Goal: Task Accomplishment & Management: Manage account settings

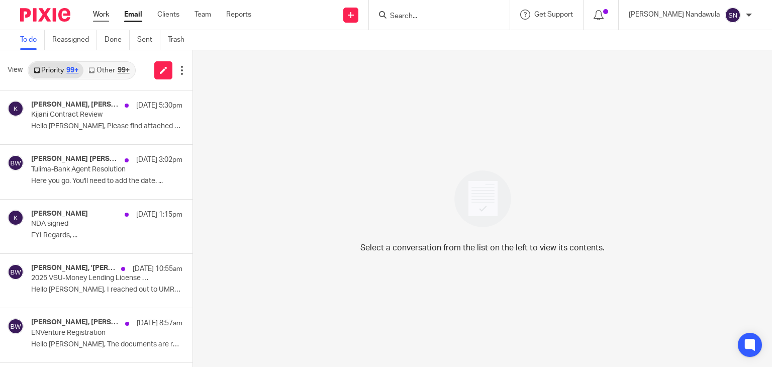
click at [97, 10] on link "Work" at bounding box center [101, 15] width 16 height 10
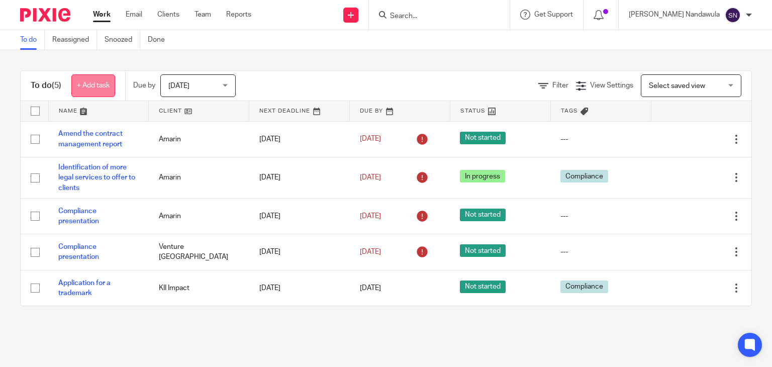
click at [99, 93] on link "+ Add task" at bounding box center [93, 85] width 44 height 23
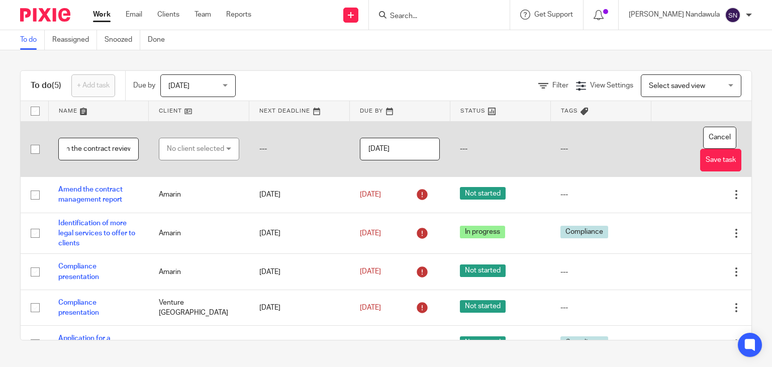
scroll to position [0, 28]
type input "Aided in the contract review"
click at [231, 148] on div "No client selected" at bounding box center [199, 149] width 80 height 23
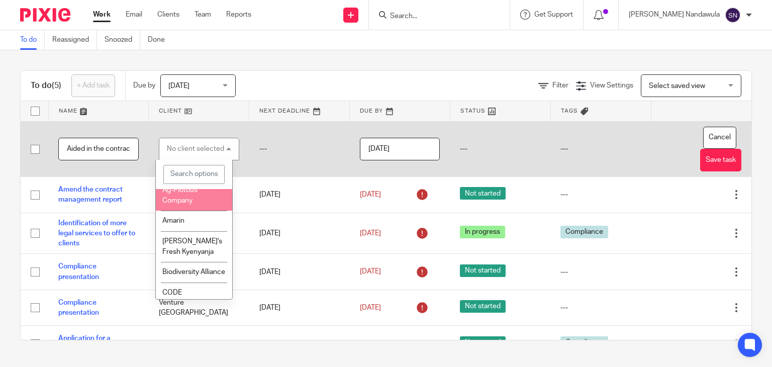
scroll to position [60, 0]
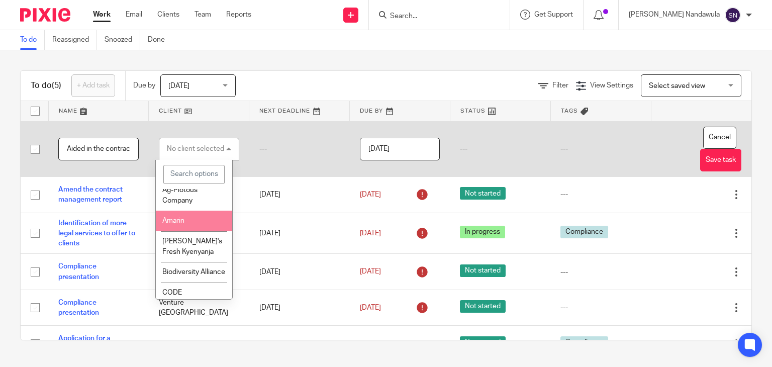
click at [203, 226] on li "Amarin" at bounding box center [194, 221] width 76 height 21
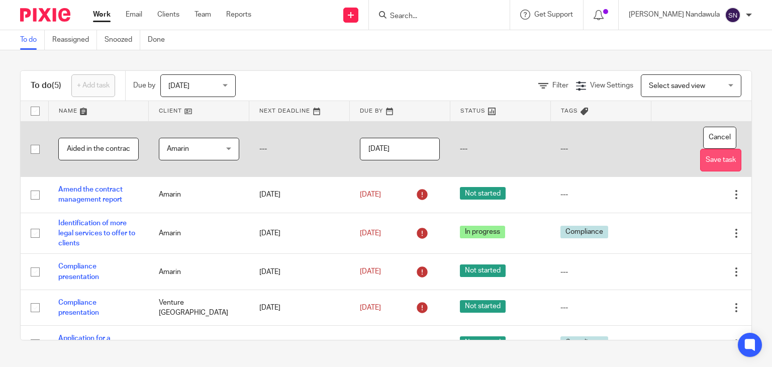
click at [700, 159] on button "Save task" at bounding box center [720, 160] width 41 height 23
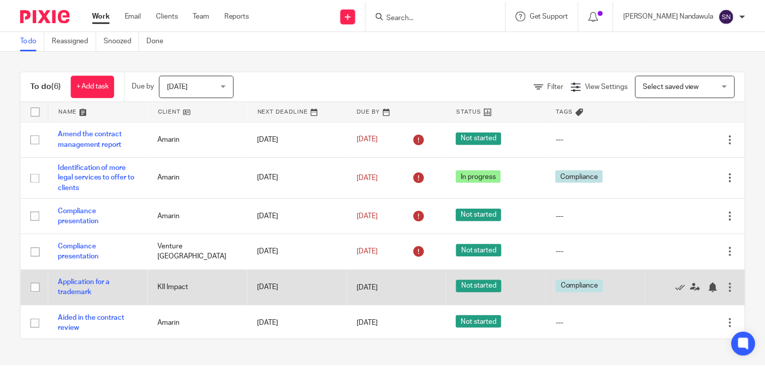
scroll to position [2, 0]
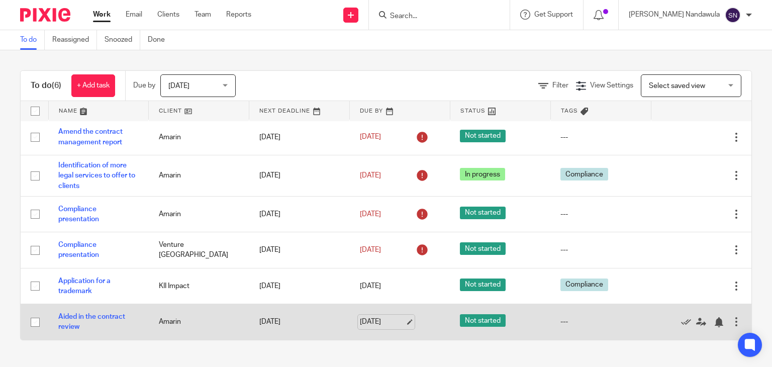
click at [381, 320] on link "[DATE]" at bounding box center [382, 322] width 45 height 11
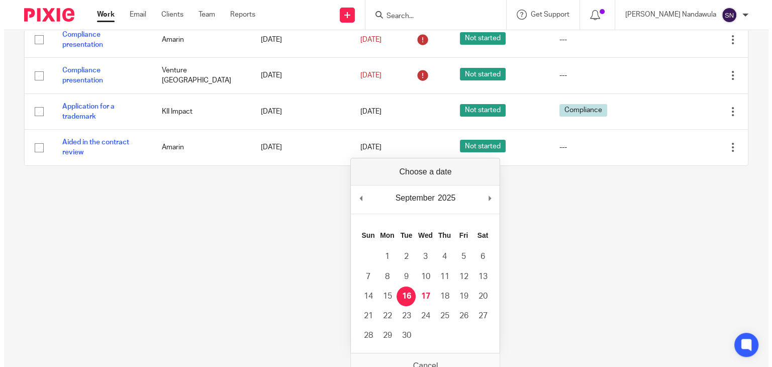
scroll to position [0, 0]
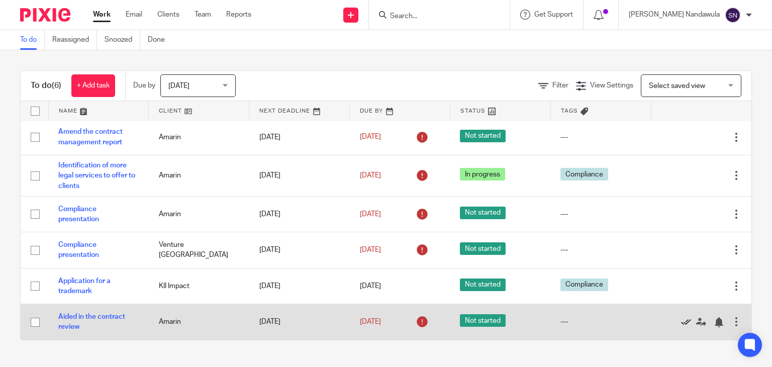
click at [681, 322] on icon at bounding box center [686, 322] width 10 height 10
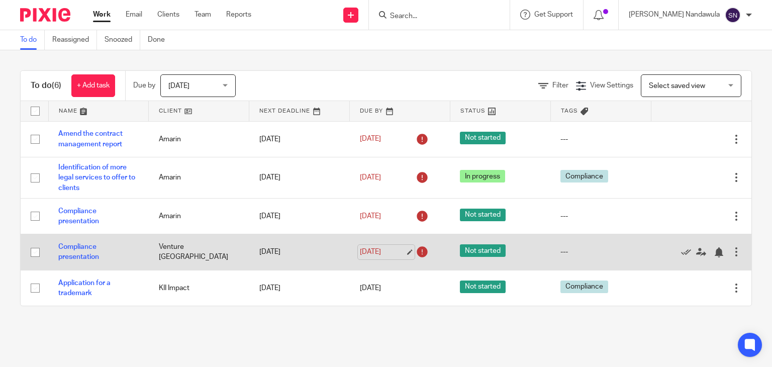
click at [385, 248] on link "[DATE]" at bounding box center [382, 252] width 45 height 11
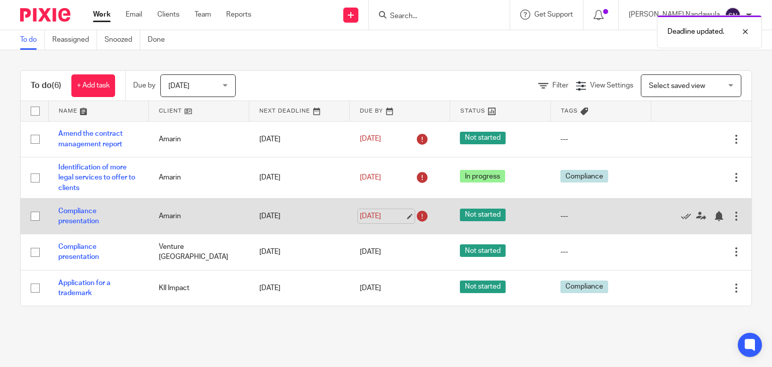
click at [401, 215] on link "[DATE]" at bounding box center [382, 216] width 45 height 11
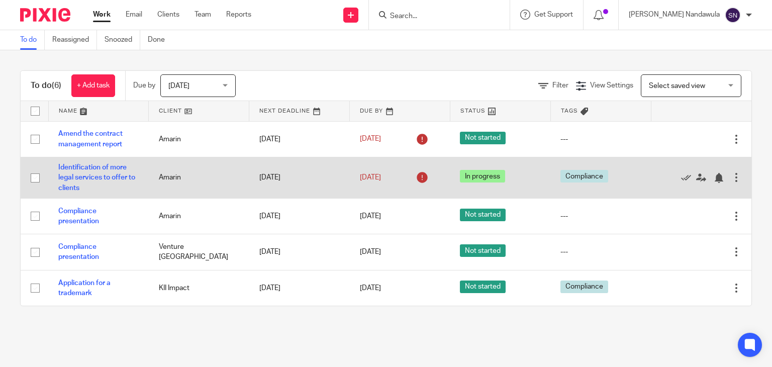
click at [414, 175] on icon at bounding box center [422, 177] width 16 height 16
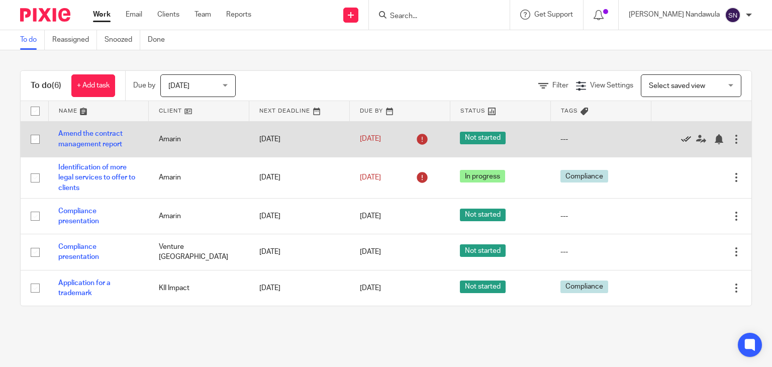
click at [681, 137] on icon at bounding box center [686, 139] width 10 height 10
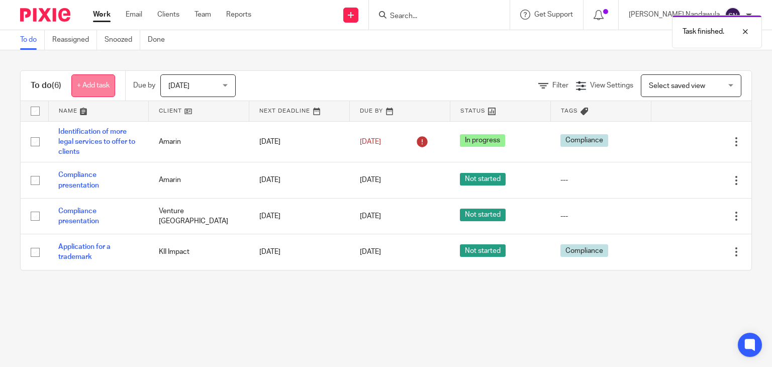
click at [99, 83] on link "+ Add task" at bounding box center [93, 85] width 44 height 23
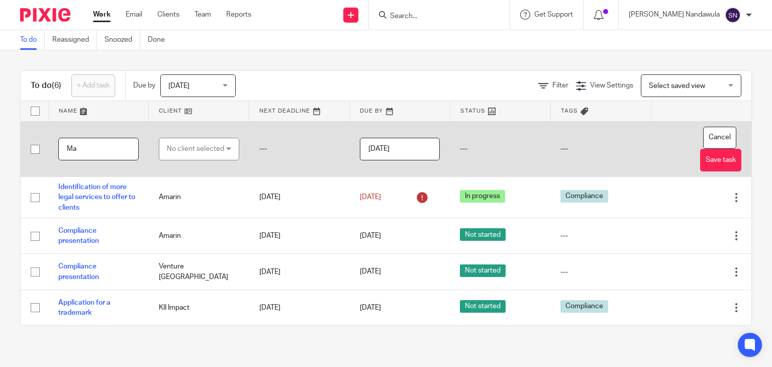
type input "M"
type input "Draftimg a contract management report for August"
click at [233, 148] on div "No client selected" at bounding box center [199, 149] width 80 height 23
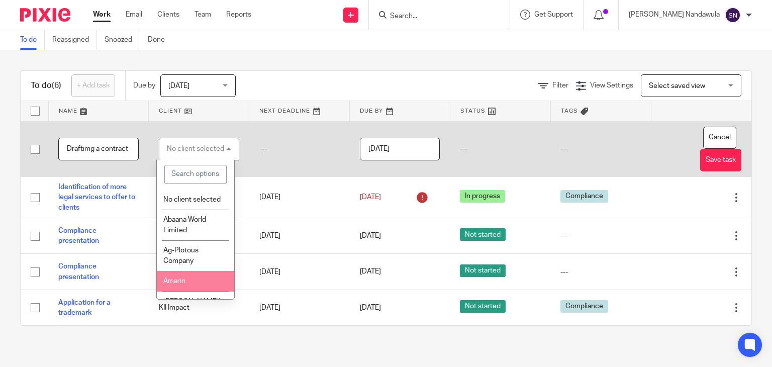
click at [194, 285] on li "Amarin" at bounding box center [195, 281] width 77 height 21
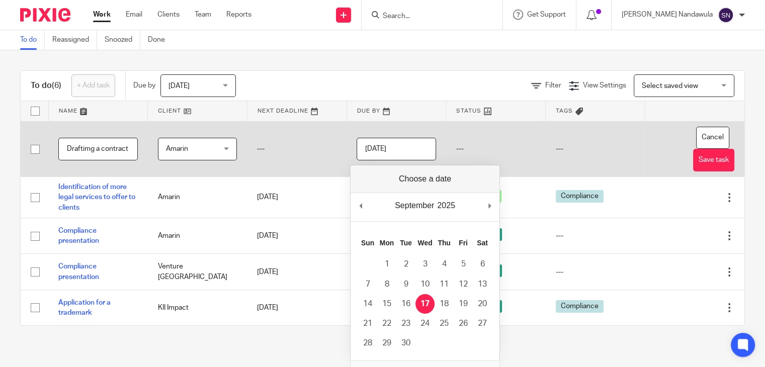
click at [419, 144] on input "[DATE]" at bounding box center [396, 149] width 79 height 23
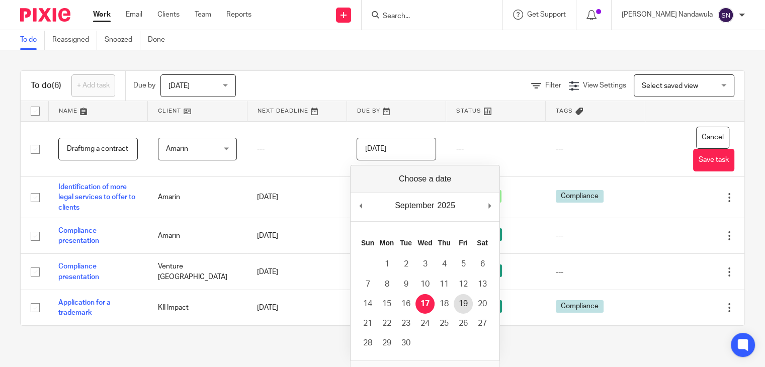
type input "2025-09-19"
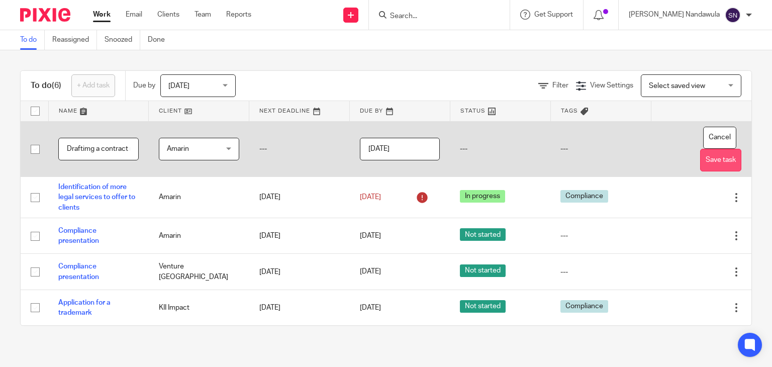
click at [711, 161] on button "Save task" at bounding box center [720, 160] width 41 height 23
